Goal: Transaction & Acquisition: Purchase product/service

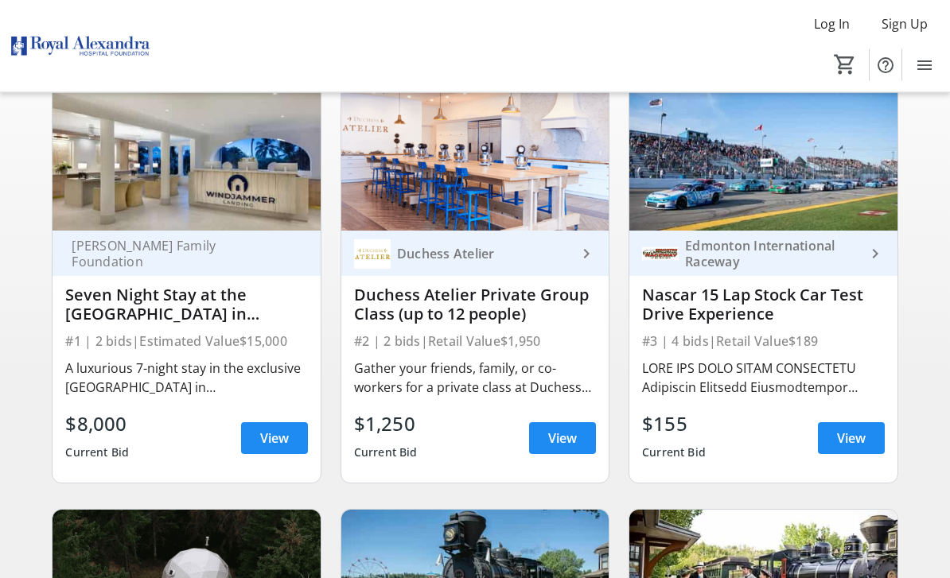
scroll to position [154, 0]
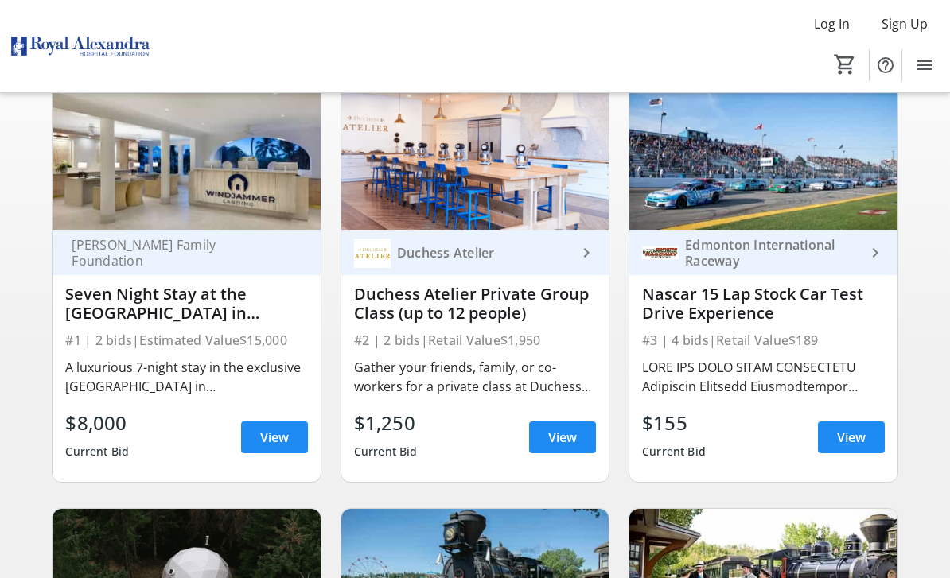
click at [282, 445] on span "View" at bounding box center [274, 437] width 29 height 19
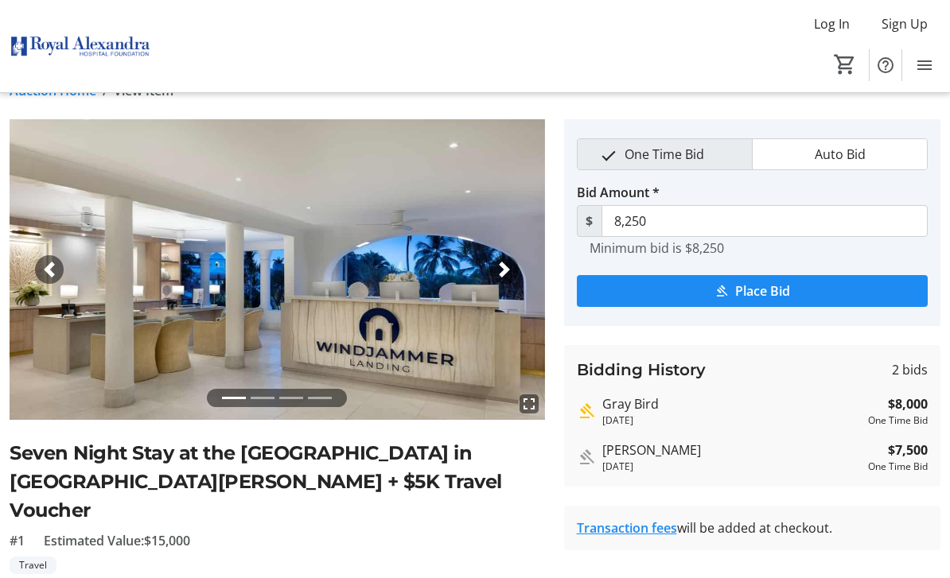
scroll to position [30, 0]
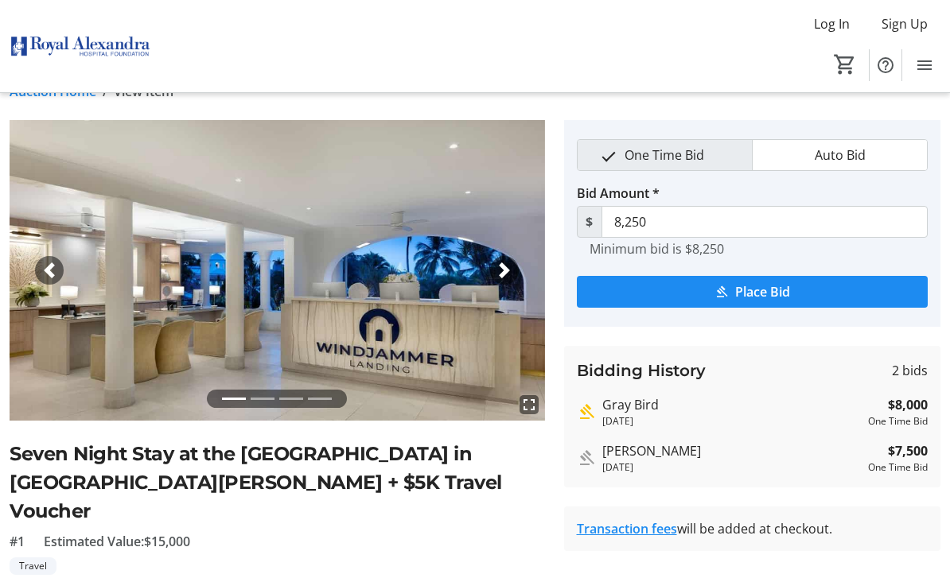
click at [510, 272] on span "button" at bounding box center [504, 270] width 16 height 16
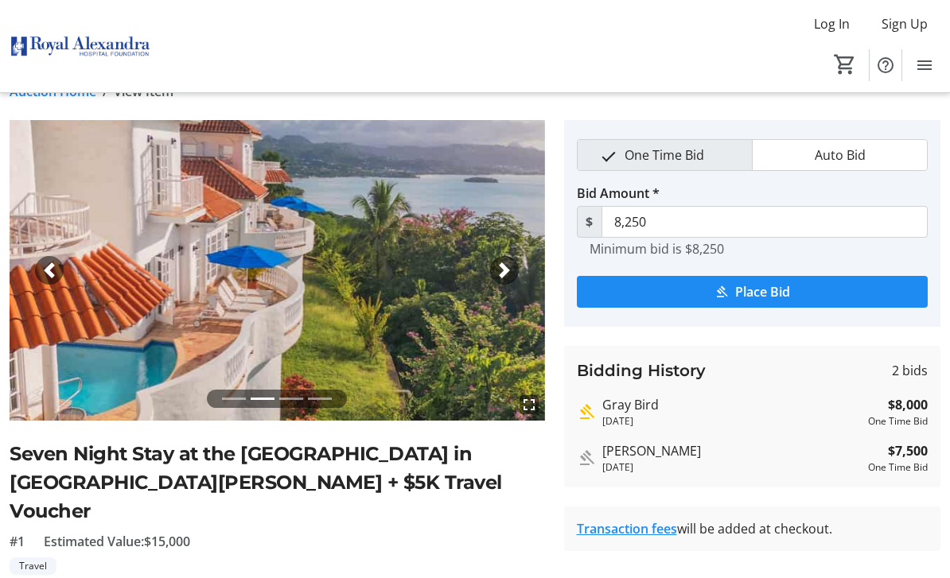
click at [513, 268] on div "Next" at bounding box center [504, 270] width 29 height 29
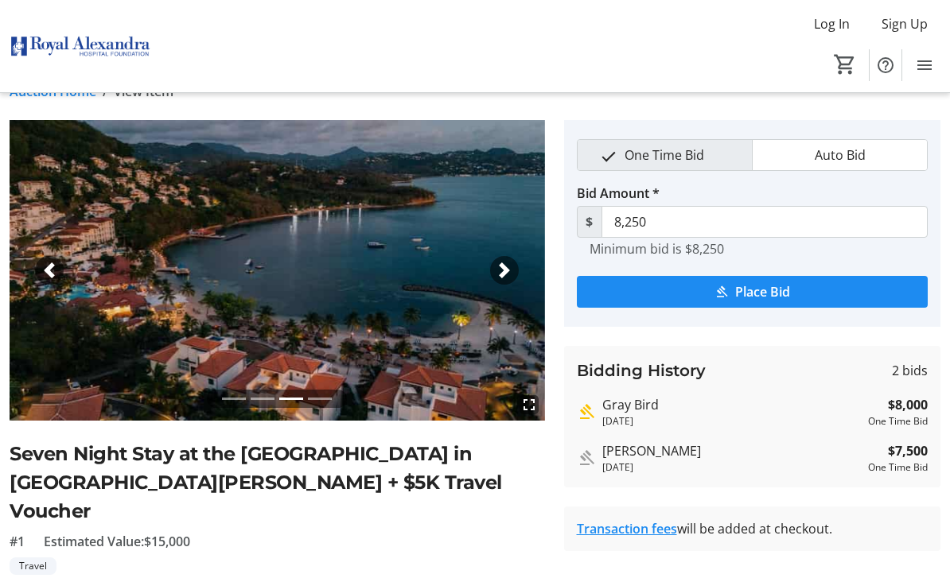
click at [505, 275] on span "button" at bounding box center [504, 270] width 16 height 16
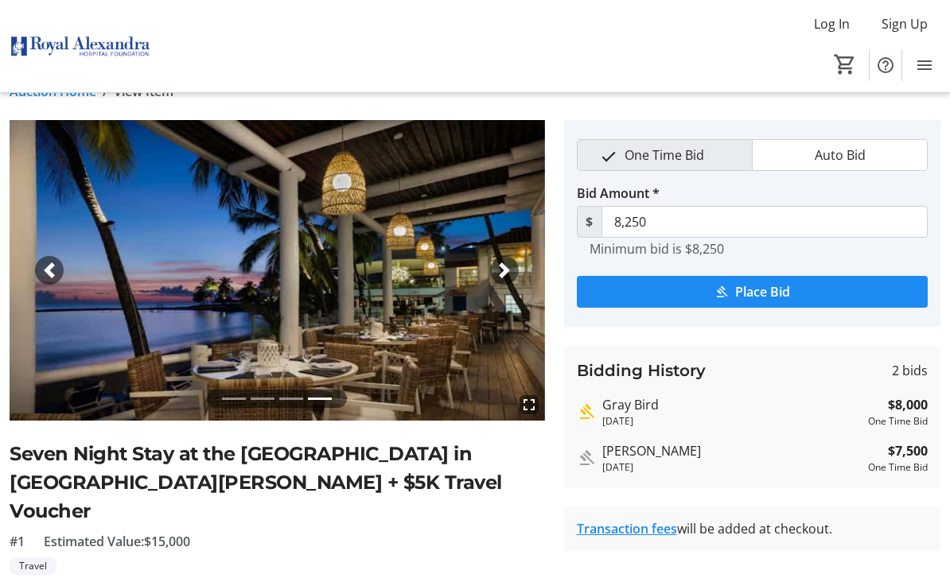
click at [49, 263] on span "button" at bounding box center [49, 270] width 16 height 16
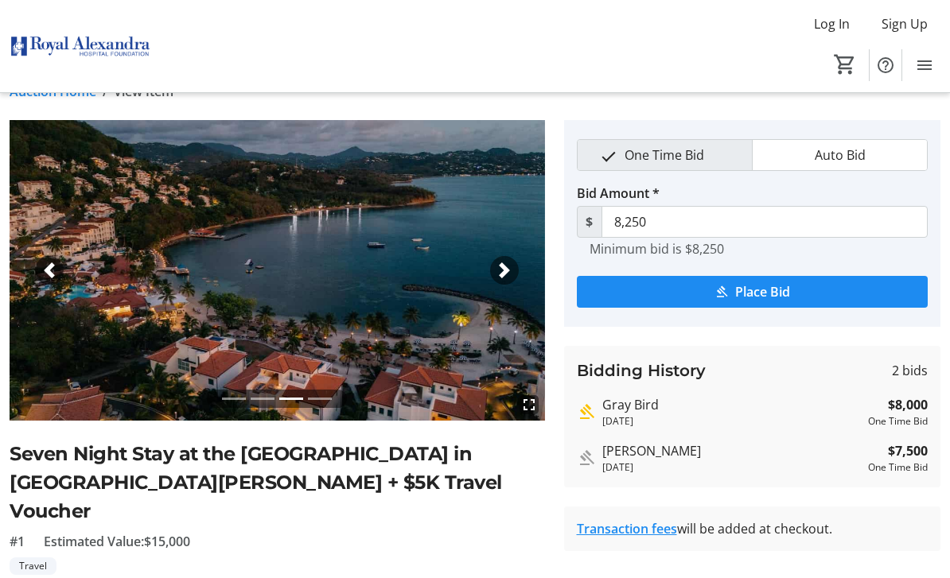
click at [41, 259] on div "Previous" at bounding box center [49, 270] width 29 height 29
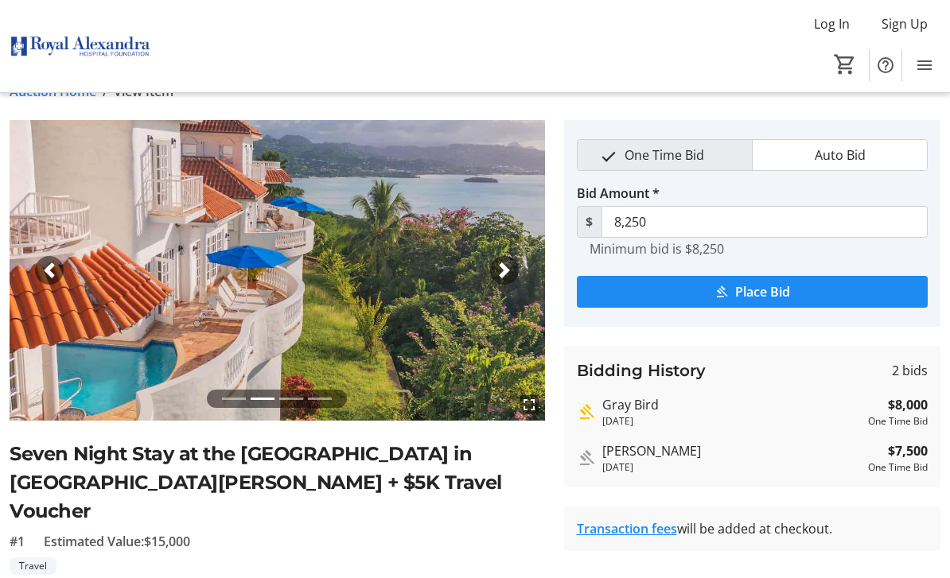
click at [45, 264] on span "button" at bounding box center [49, 270] width 16 height 16
click at [49, 270] on span "button" at bounding box center [49, 270] width 16 height 16
